Goal: Task Accomplishment & Management: Use online tool/utility

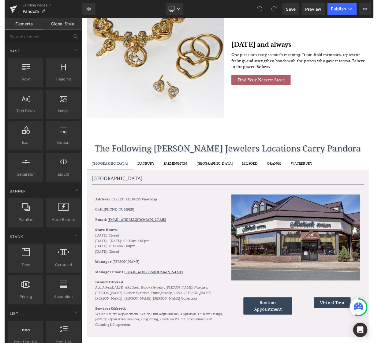
scroll to position [387, 0]
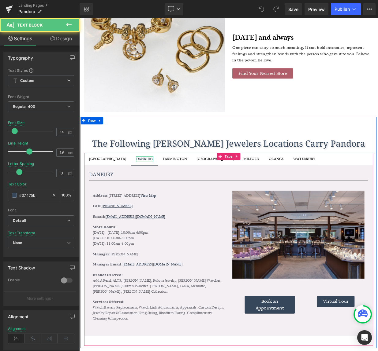
click at [150, 191] on div "DANBURY" at bounding box center [160, 193] width 21 height 7
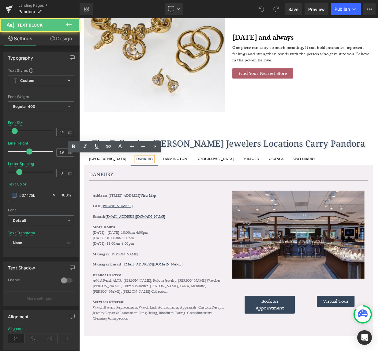
click at [150, 191] on div "DANBURY" at bounding box center [160, 193] width 21 height 7
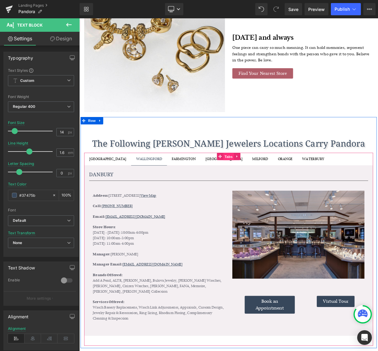
click at [261, 189] on span "Tabs" at bounding box center [264, 189] width 13 height 9
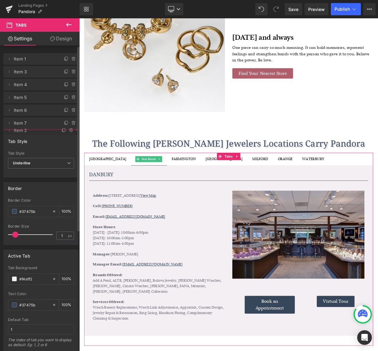
drag, startPoint x: 34, startPoint y: 71, endPoint x: 35, endPoint y: 129, distance: 58.1
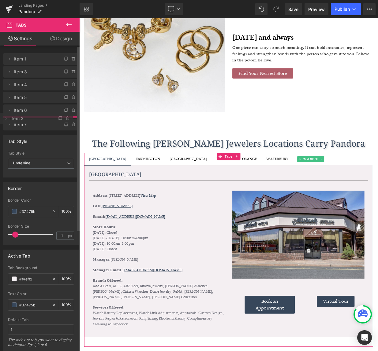
drag, startPoint x: 29, startPoint y: 138, endPoint x: 31, endPoint y: 120, distance: 18.1
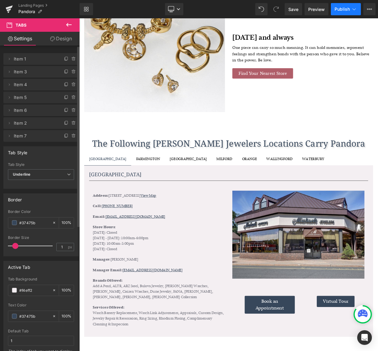
click at [355, 9] on icon at bounding box center [354, 9] width 6 height 6
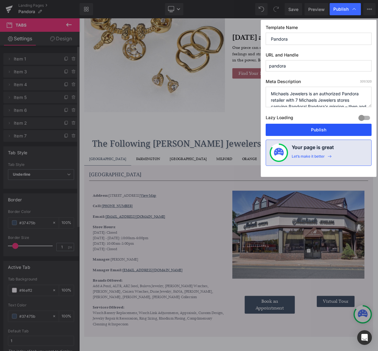
click at [320, 131] on button "Publish" at bounding box center [318, 130] width 106 height 12
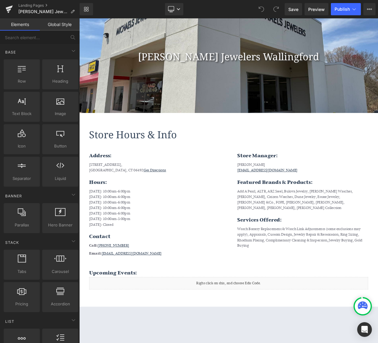
scroll to position [111, 0]
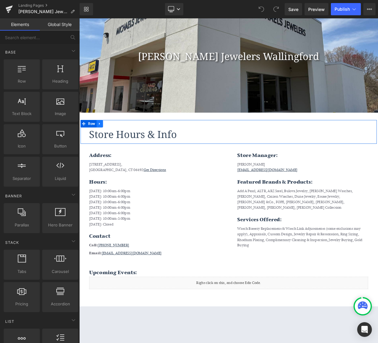
click at [105, 148] on icon at bounding box center [104, 149] width 4 height 5
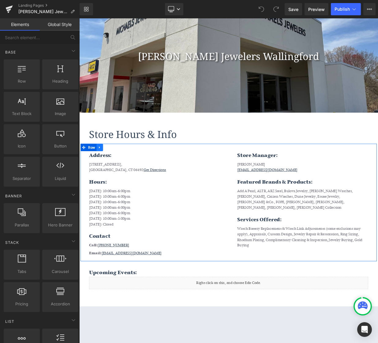
click at [105, 178] on icon at bounding box center [104, 178] width 4 height 5
click at [103, 178] on icon at bounding box center [104, 178] width 4 height 4
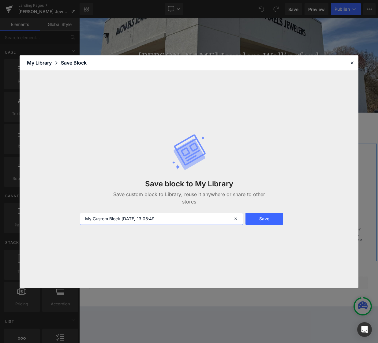
click at [121, 218] on input "My Custom Block 2025-08-11 13:05:49" at bounding box center [161, 219] width 163 height 12
type input "Wallingford info"
click at [271, 217] on button "Save" at bounding box center [264, 219] width 38 height 12
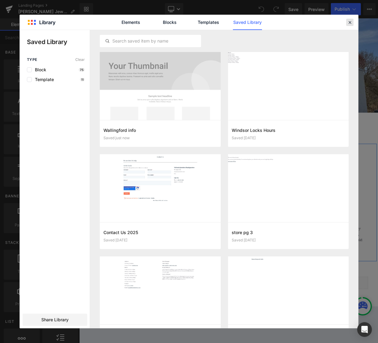
click at [350, 21] on icon at bounding box center [350, 23] width 6 height 6
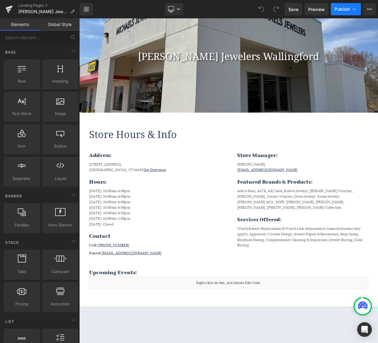
click at [347, 11] on span "Publish" at bounding box center [341, 9] width 15 height 5
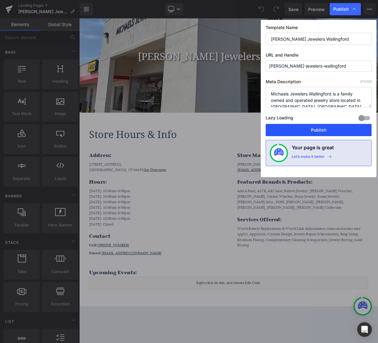
click at [327, 130] on button "Publish" at bounding box center [318, 130] width 106 height 12
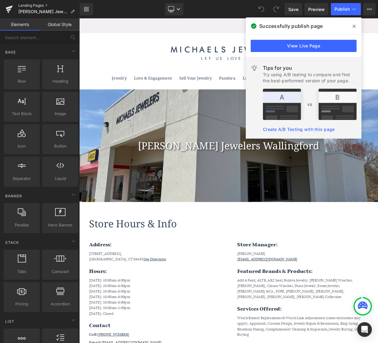
click at [22, 5] on link "Landing Pages" at bounding box center [48, 5] width 61 height 5
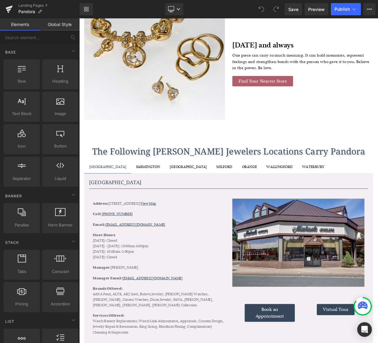
scroll to position [389, 0]
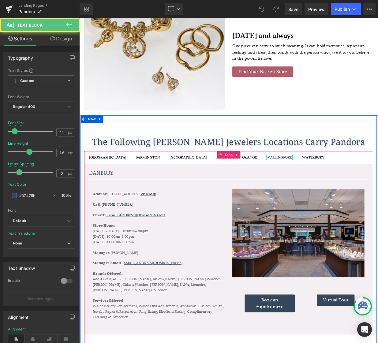
drag, startPoint x: 322, startPoint y: 176, endPoint x: 283, endPoint y: 190, distance: 41.8
click at [311, 191] on div "WALLINGFORD" at bounding box center [327, 190] width 32 height 7
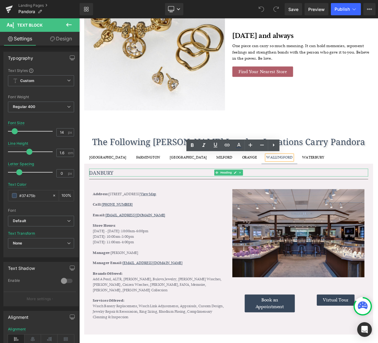
click at [123, 208] on h1 "DANBURY" at bounding box center [264, 210] width 346 height 10
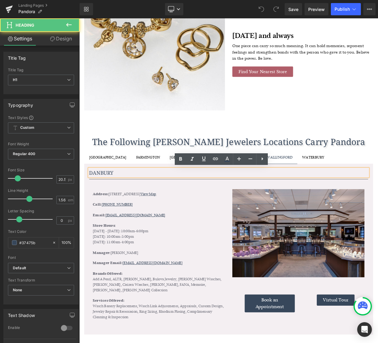
click at [123, 208] on h1 "DANBURY" at bounding box center [264, 210] width 346 height 10
click at [110, 208] on h1 "DANBURY" at bounding box center [264, 210] width 346 height 10
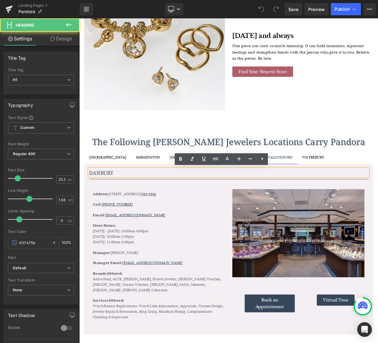
click at [100, 208] on h1 "DANBURY" at bounding box center [264, 210] width 346 height 10
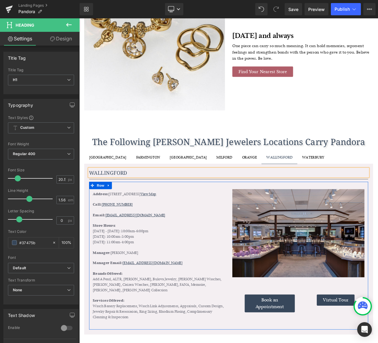
click at [116, 226] on icon at bounding box center [115, 225] width 4 height 5
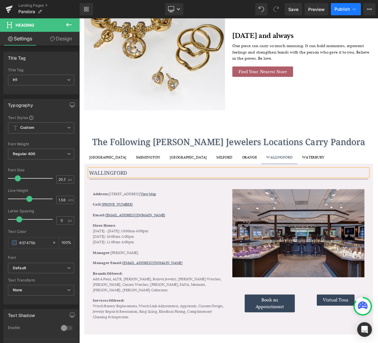
click at [347, 10] on span "Publish" at bounding box center [341, 9] width 15 height 5
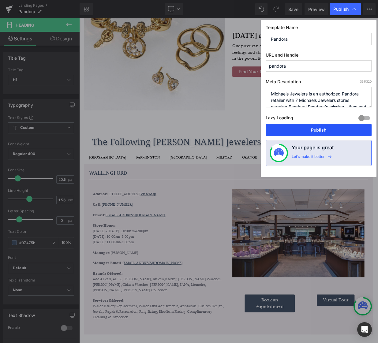
click at [326, 129] on button "Publish" at bounding box center [318, 130] width 106 height 12
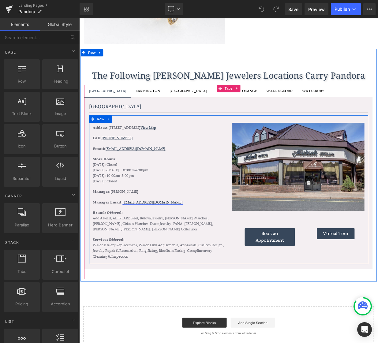
scroll to position [476, 0]
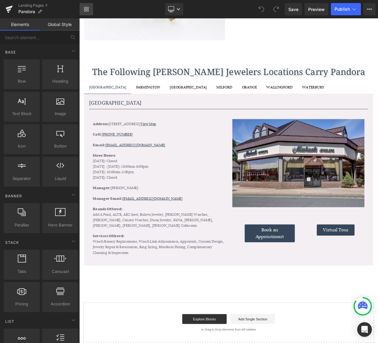
click at [87, 6] on link "Library" at bounding box center [85, 9] width 13 height 12
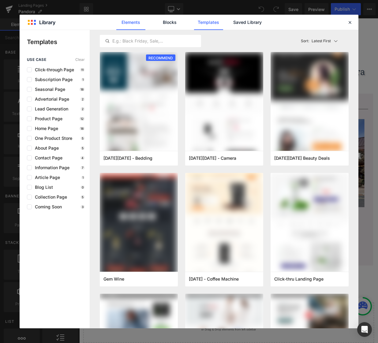
click at [194, 22] on link "Elements" at bounding box center [208, 22] width 29 height 15
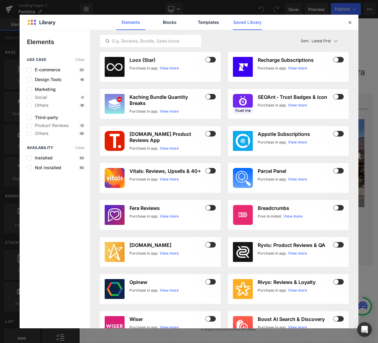
click at [0, 0] on link "Saved Library" at bounding box center [0, 0] width 0 height 0
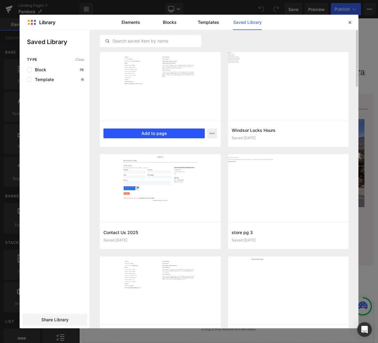
click at [158, 132] on button "Add to page" at bounding box center [153, 133] width 101 height 10
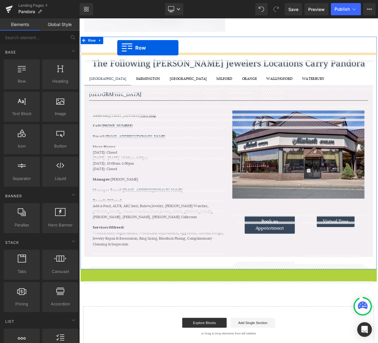
scroll to position [468, 0]
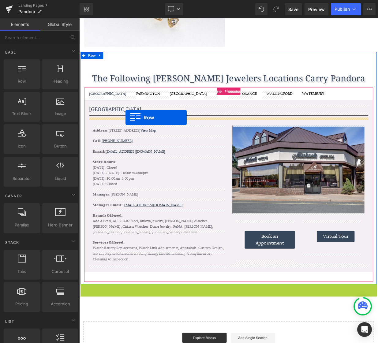
drag, startPoint x: 82, startPoint y: 252, endPoint x: 136, endPoint y: 141, distance: 123.2
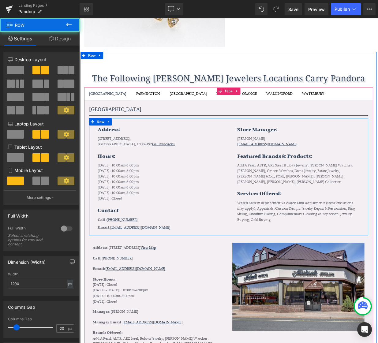
scroll to position [466, 0]
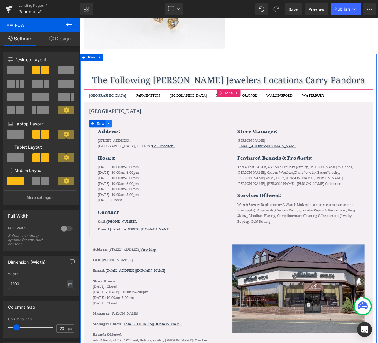
click at [115, 148] on icon at bounding box center [115, 148] width 1 height 3
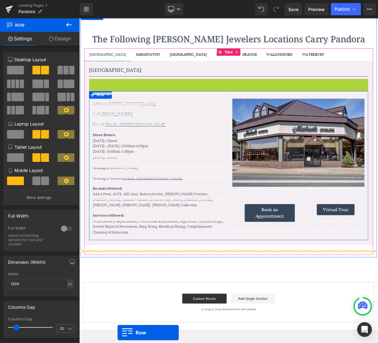
scroll to position [541, 0]
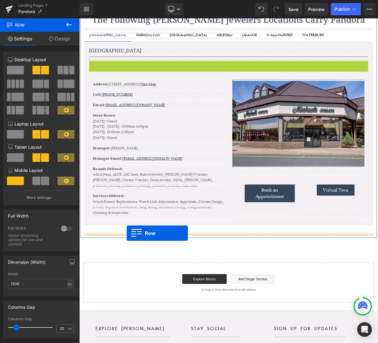
drag, startPoint x: 95, startPoint y: 148, endPoint x: 138, endPoint y: 284, distance: 142.8
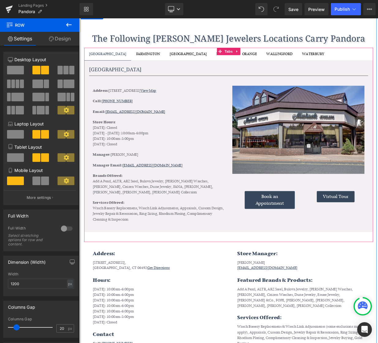
scroll to position [516, 0]
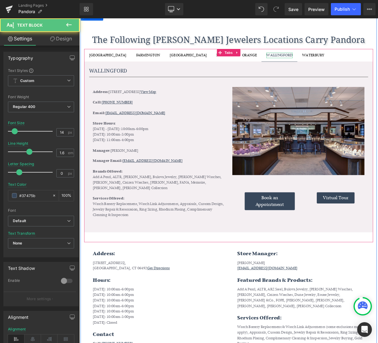
click at [311, 62] on div "WALLINGFORD" at bounding box center [327, 64] width 32 height 7
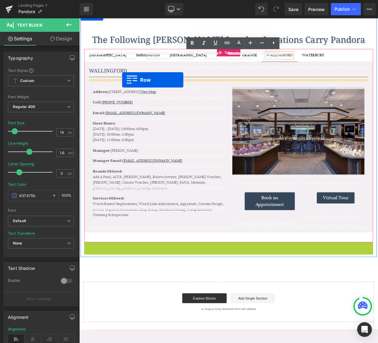
drag, startPoint x: 89, startPoint y: 300, endPoint x: 132, endPoint y: 94, distance: 210.4
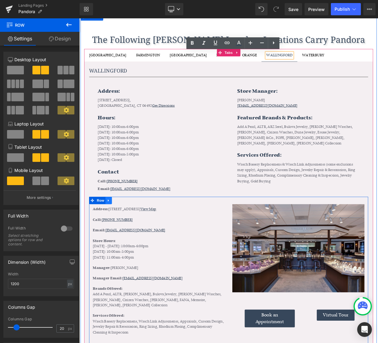
click at [115, 243] on icon at bounding box center [115, 244] width 1 height 3
click at [131, 242] on icon at bounding box center [131, 244] width 4 height 4
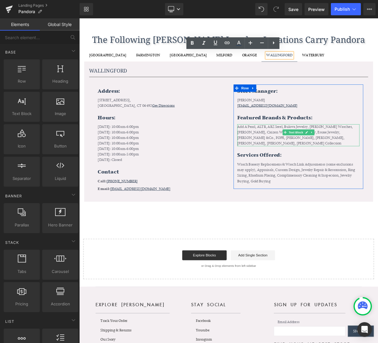
click at [315, 160] on p "Add A Pearl, ALTR, ARZ Steel, Bulova Jewelry, Bulova Watches, CARLA, Citizen Wa…" at bounding box center [350, 164] width 151 height 28
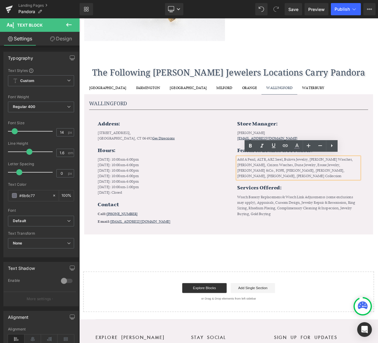
scroll to position [473, 0]
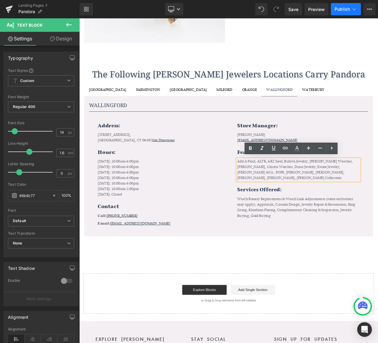
click at [343, 9] on span "Publish" at bounding box center [341, 9] width 15 height 5
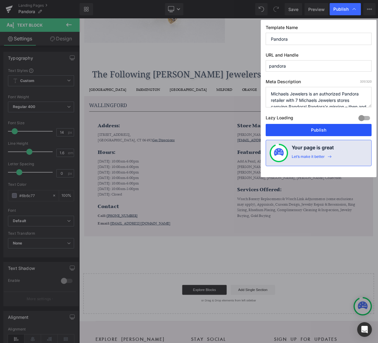
click at [316, 128] on button "Publish" at bounding box center [318, 130] width 106 height 12
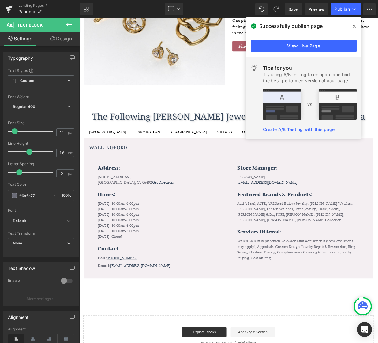
scroll to position [421, 0]
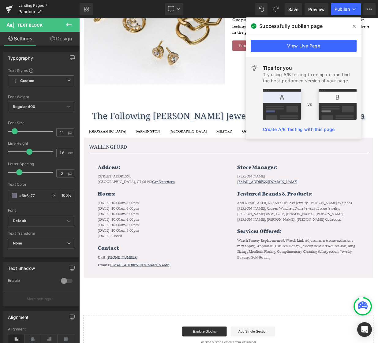
drag, startPoint x: 9, startPoint y: 9, endPoint x: 21, endPoint y: 7, distance: 11.8
click at [9, 9] on icon at bounding box center [9, 9] width 7 height 15
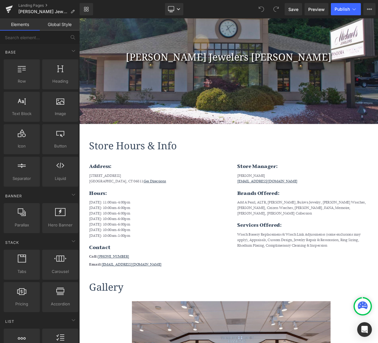
scroll to position [124, 0]
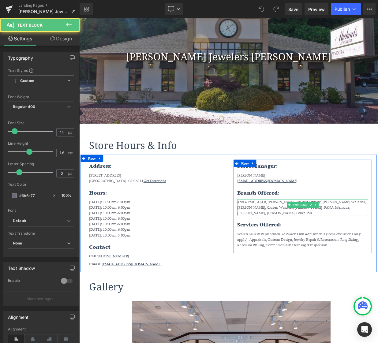
click at [315, 246] on p "Add A Pearl, ALTR, [PERSON_NAME], Bulova Jewelry, [PERSON_NAME] Watches, [PERSO…" at bounding box center [356, 252] width 162 height 20
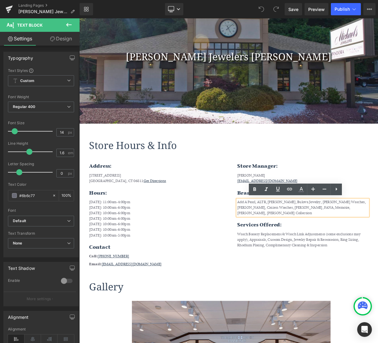
click at [351, 251] on p "Add A Pearl, ALTR, [PERSON_NAME], Bulova Jewelry, [PERSON_NAME] Watches, [PERSO…" at bounding box center [356, 252] width 162 height 20
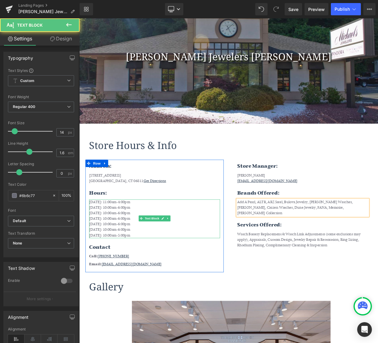
click at [237, 246] on p "[DATE]: 11:00am-4:00pm" at bounding box center [172, 245] width 162 height 7
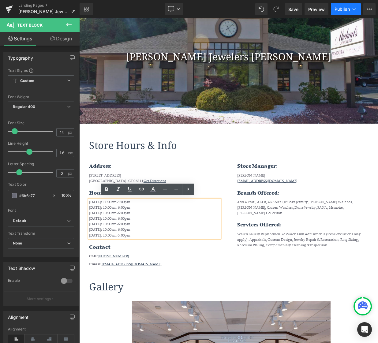
click at [346, 9] on span "Publish" at bounding box center [341, 9] width 15 height 5
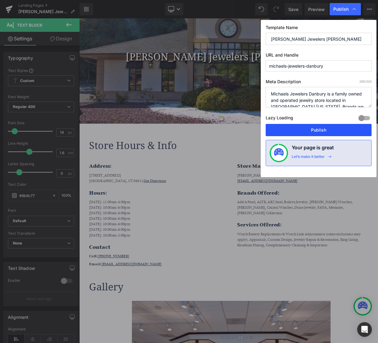
click at [317, 131] on button "Publish" at bounding box center [318, 130] width 106 height 12
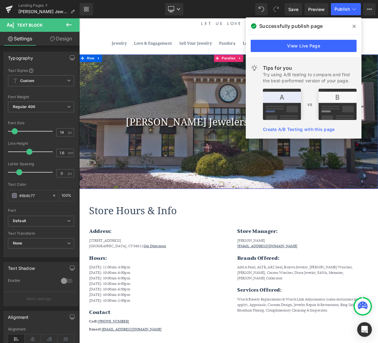
scroll to position [45, 0]
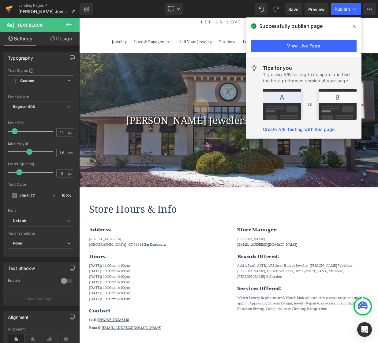
click at [9, 8] on icon at bounding box center [9, 8] width 7 height 4
